Goal: Task Accomplishment & Management: Manage account settings

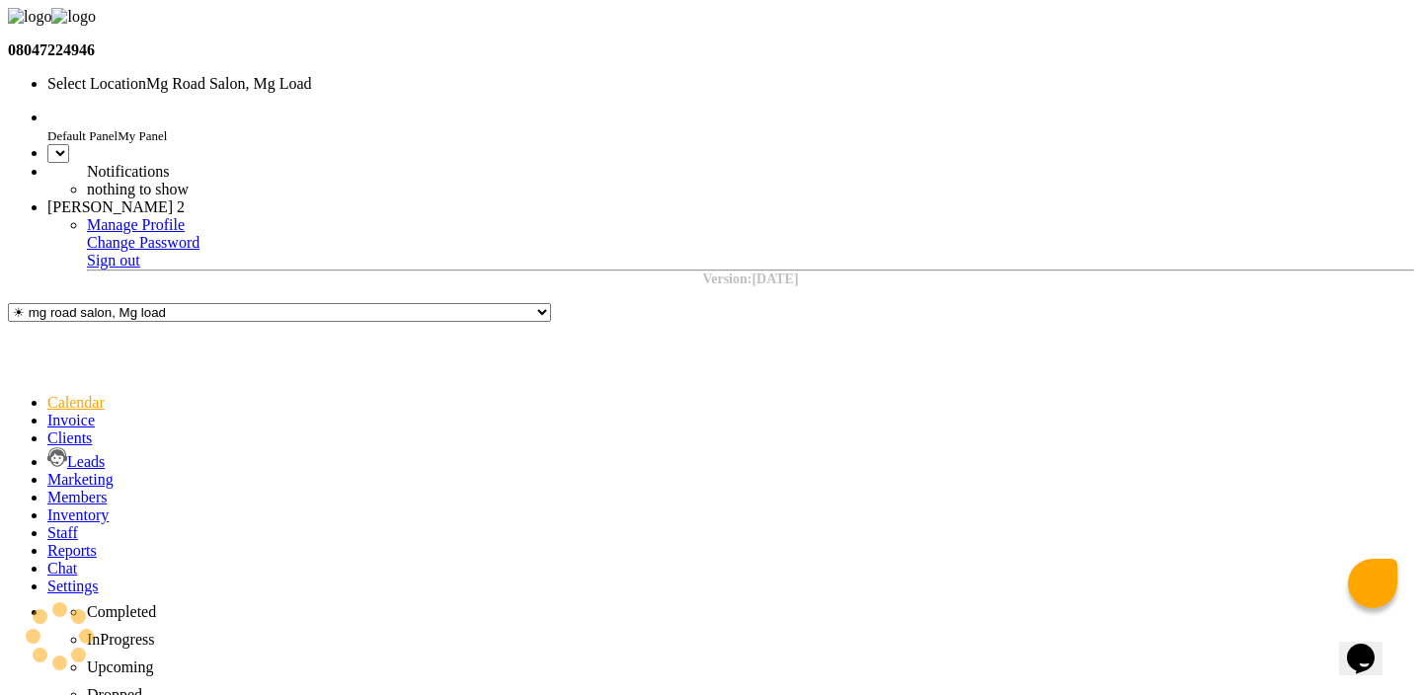
select select "en"
click at [393, 77] on input "text" at bounding box center [220, 84] width 346 height 15
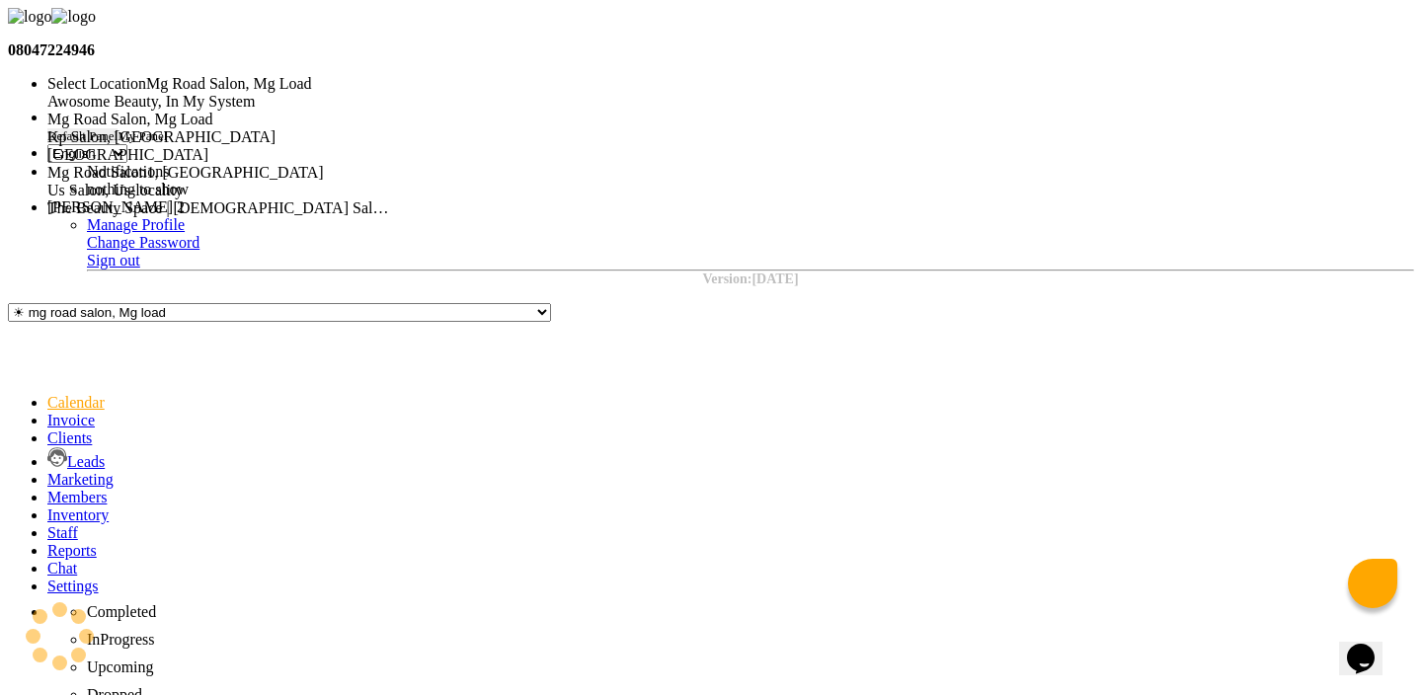
click at [550, 41] on nav "08047224946 Select Location × Mg Road Salon, Mg Load Awosome Beauty, In My Syst…" at bounding box center [711, 147] width 1406 height 279
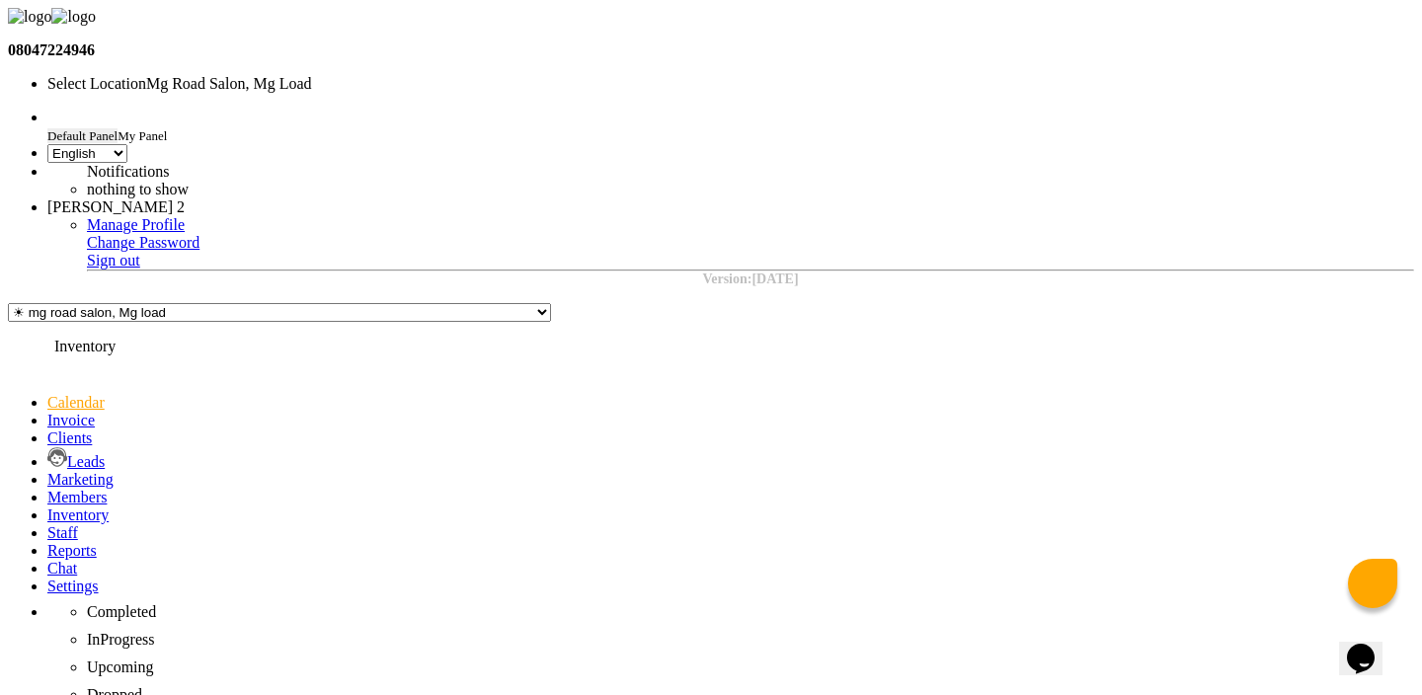
click at [47, 507] on icon at bounding box center [47, 515] width 0 height 17
select select
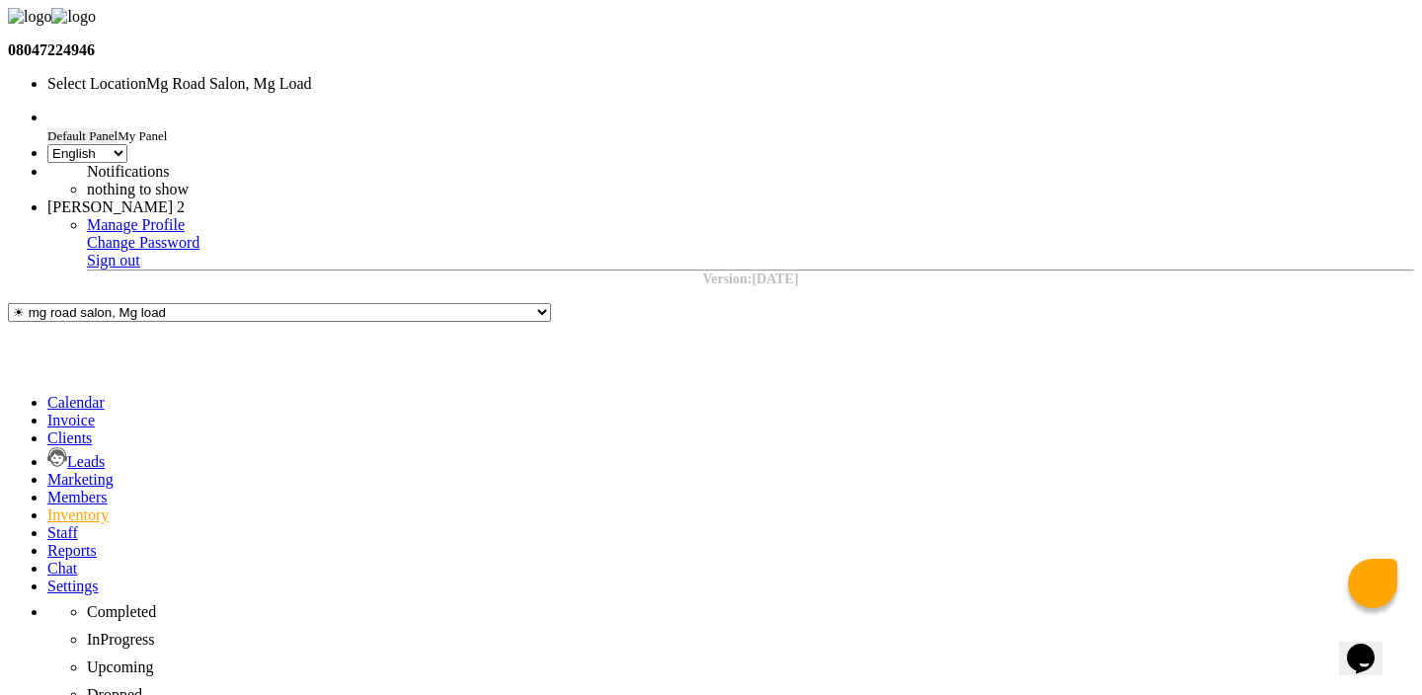
select select
select select "all"
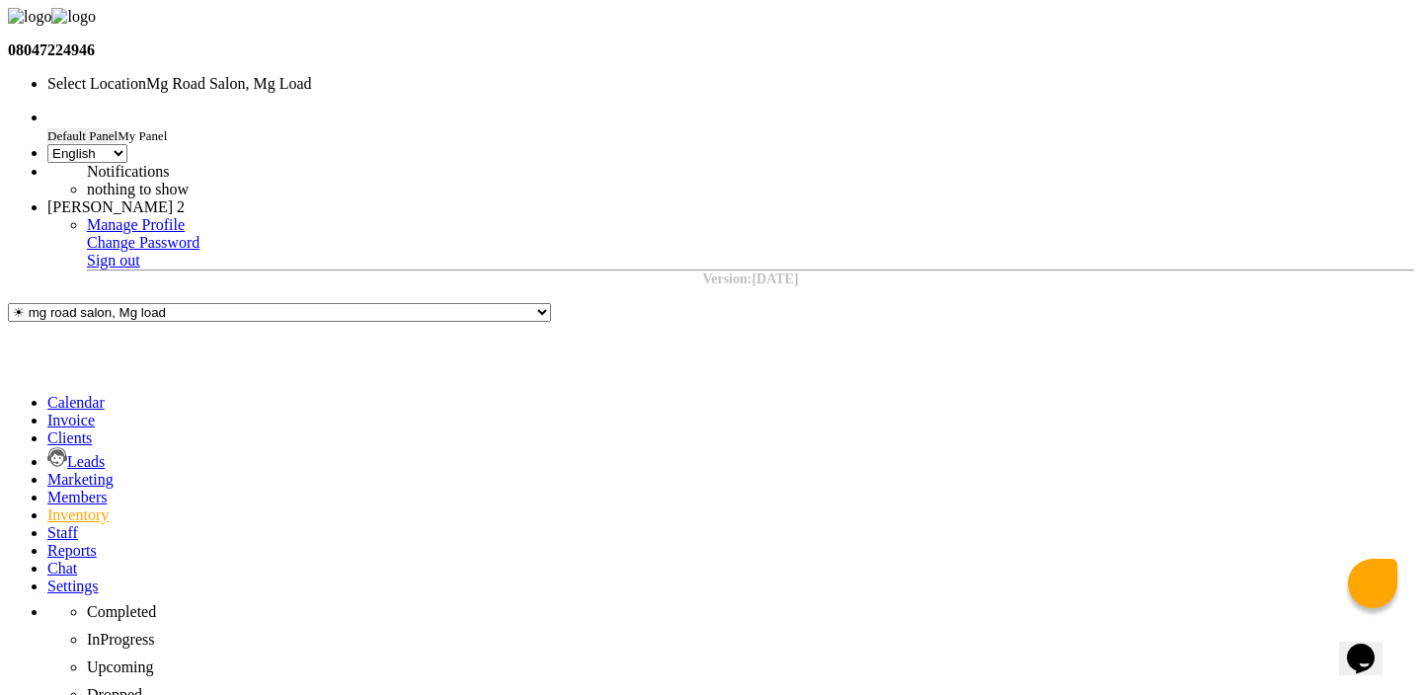
click at [185, 198] on span "[PERSON_NAME] 2" at bounding box center [115, 206] width 137 height 17
click at [140, 252] on link "Sign out" at bounding box center [113, 260] width 53 height 17
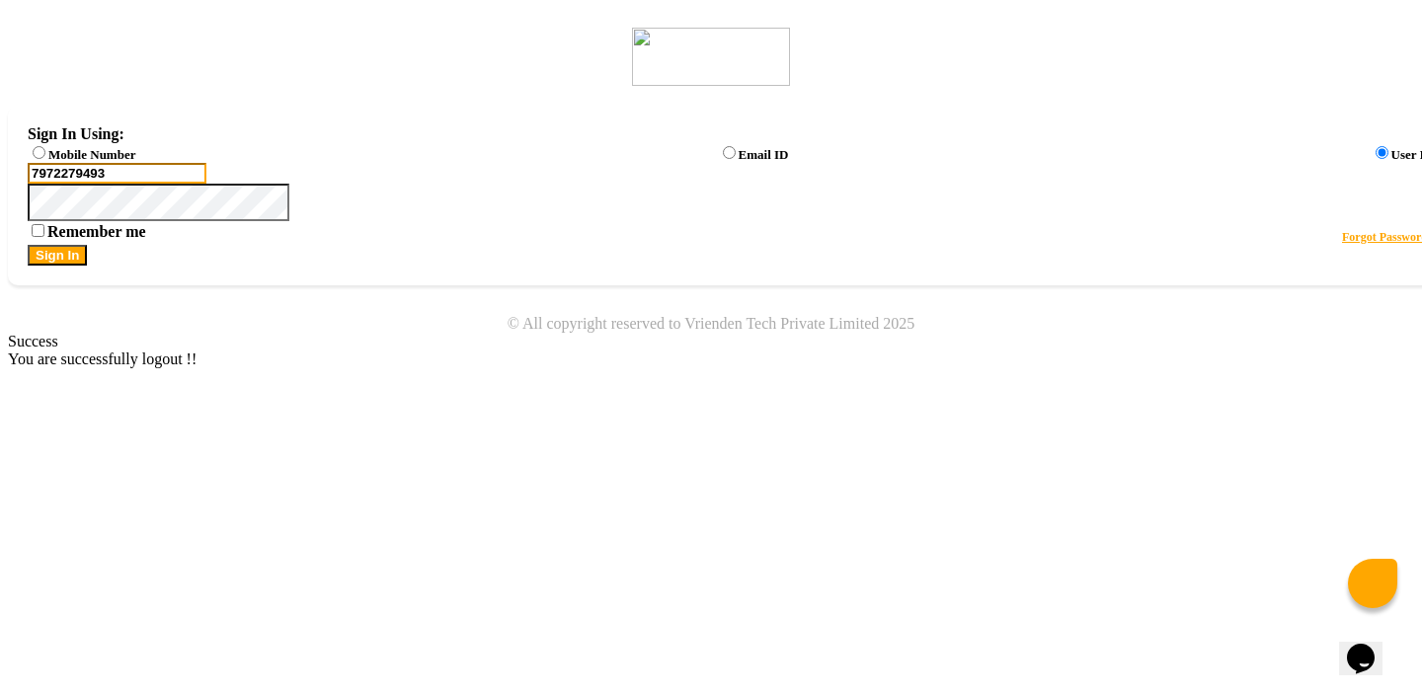
click at [206, 184] on input "7972279493" at bounding box center [117, 173] width 179 height 21
type input "8668893166"
click at [87, 266] on button "Sign In" at bounding box center [57, 255] width 59 height 21
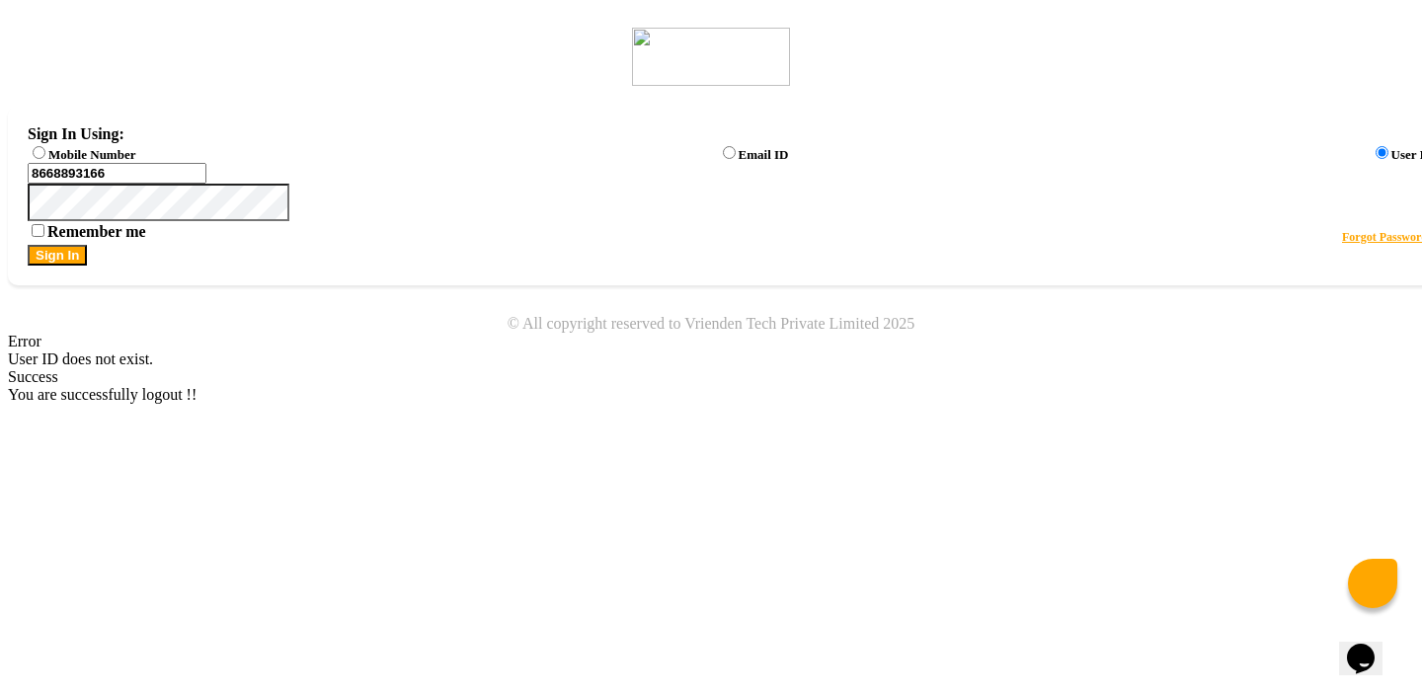
click at [135, 163] on div "Mobile Number" at bounding box center [82, 153] width 108 height 20
click at [135, 162] on label "Mobile Number" at bounding box center [91, 154] width 87 height 15
click at [45, 159] on input "Mobile Number" at bounding box center [39, 152] width 13 height 13
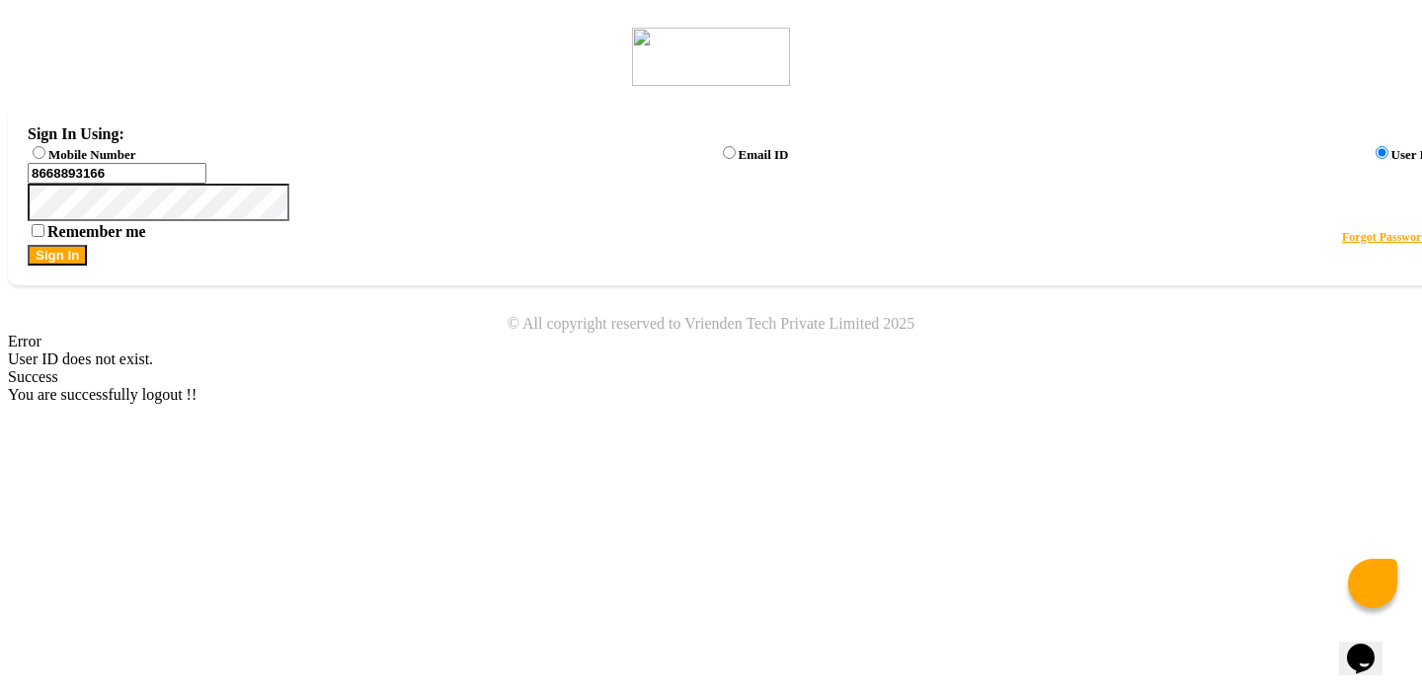
radio input "true"
radio input "false"
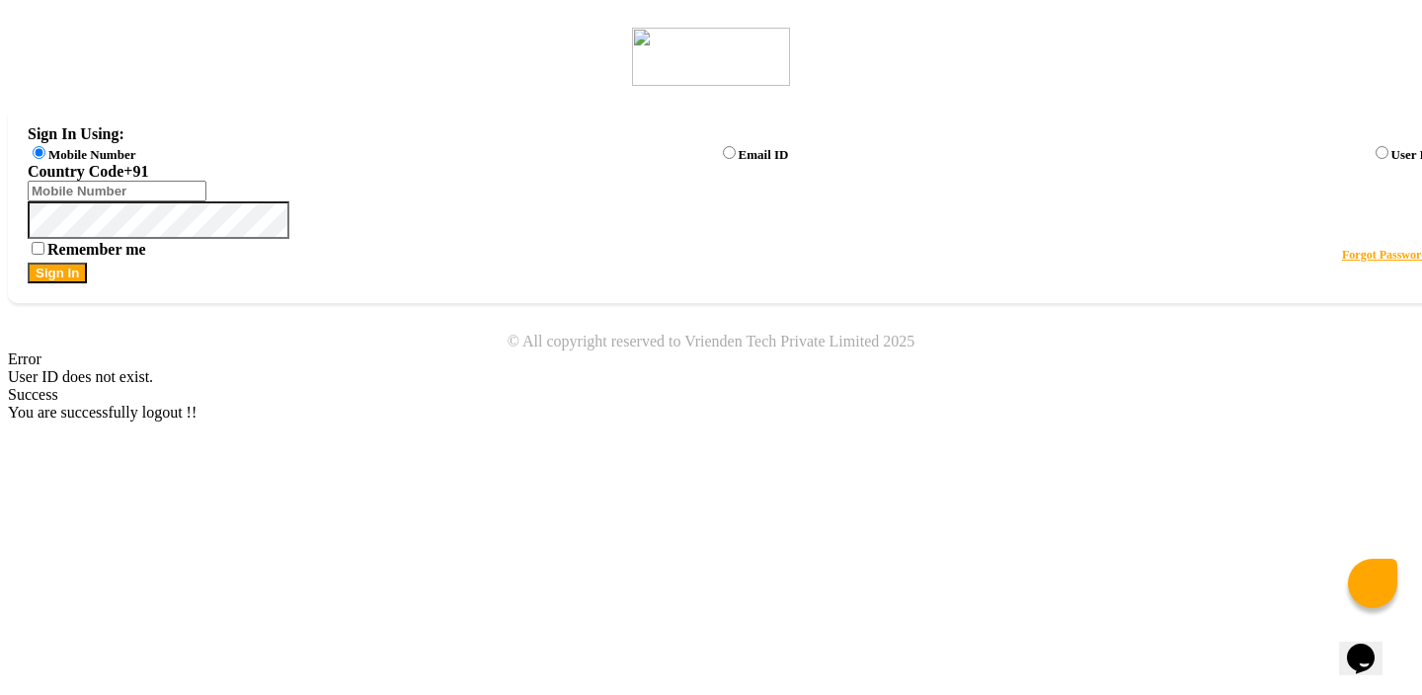
click at [694, 178] on div "Sign In Using: Mobile Number Email ID User ID Country Code × +91 Remember me Fo…" at bounding box center [731, 204] width 1446 height 197
click at [206, 197] on input "Username" at bounding box center [117, 191] width 179 height 21
type input "8668893166"
click at [87, 283] on button "Sign In" at bounding box center [57, 273] width 59 height 21
